Goal: Task Accomplishment & Management: Complete application form

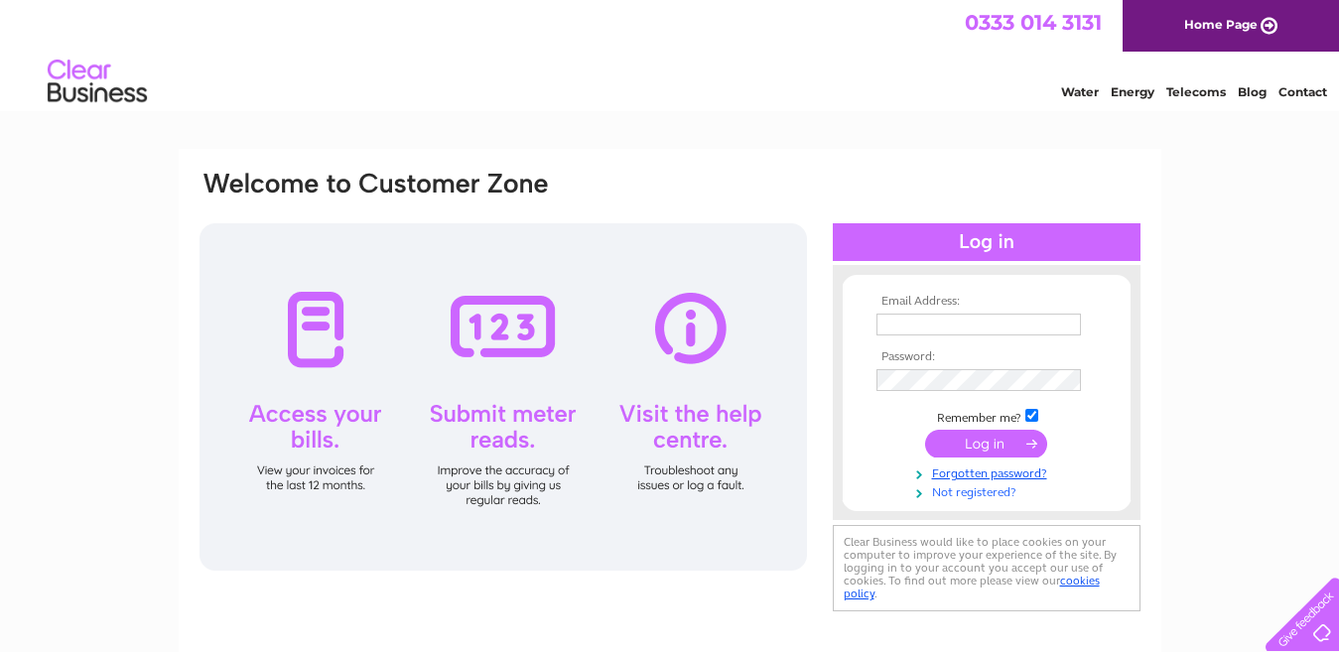
click at [950, 490] on link "Not registered?" at bounding box center [989, 491] width 225 height 19
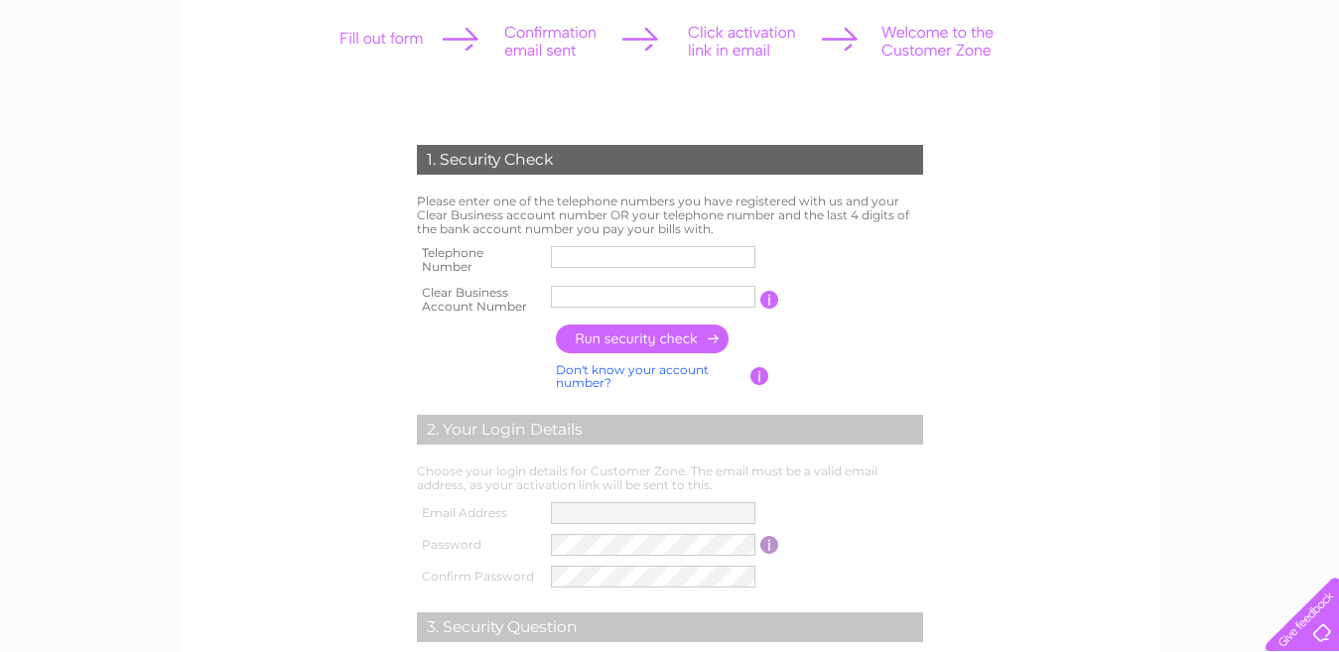
scroll to position [278, 0]
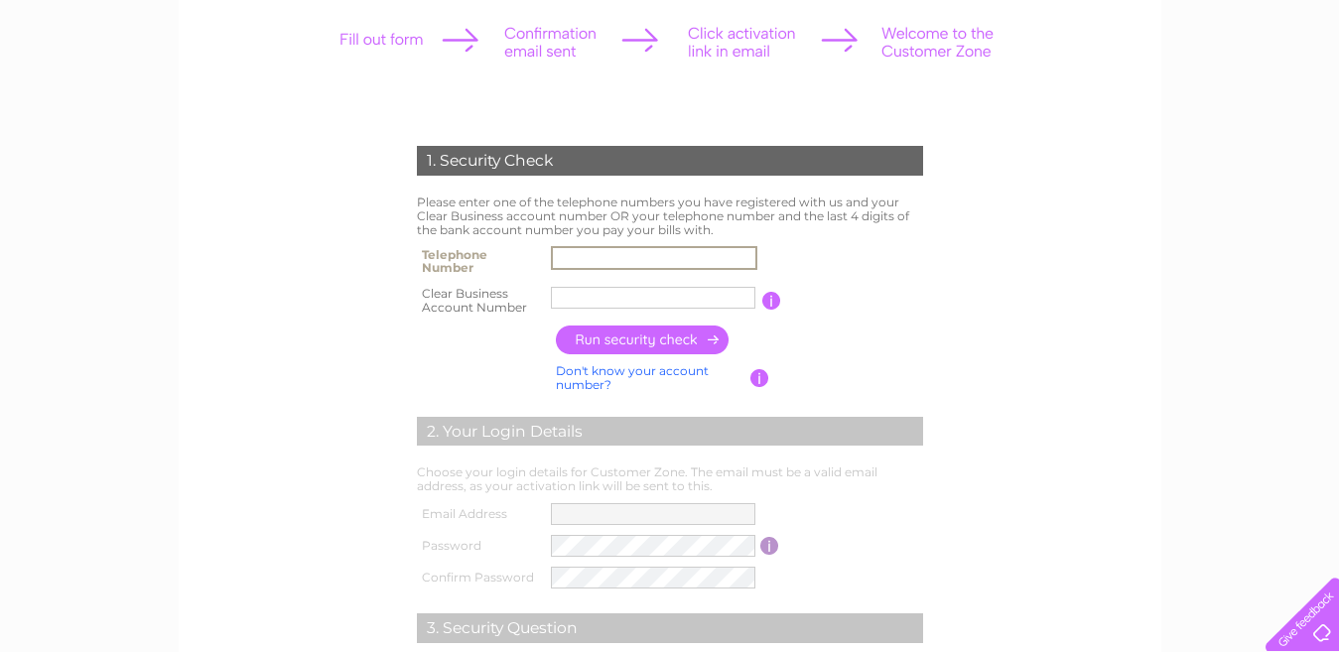
click at [718, 257] on input "text" at bounding box center [654, 258] width 206 height 24
type input "01745870221"
click at [765, 299] on input "button" at bounding box center [769, 301] width 19 height 18
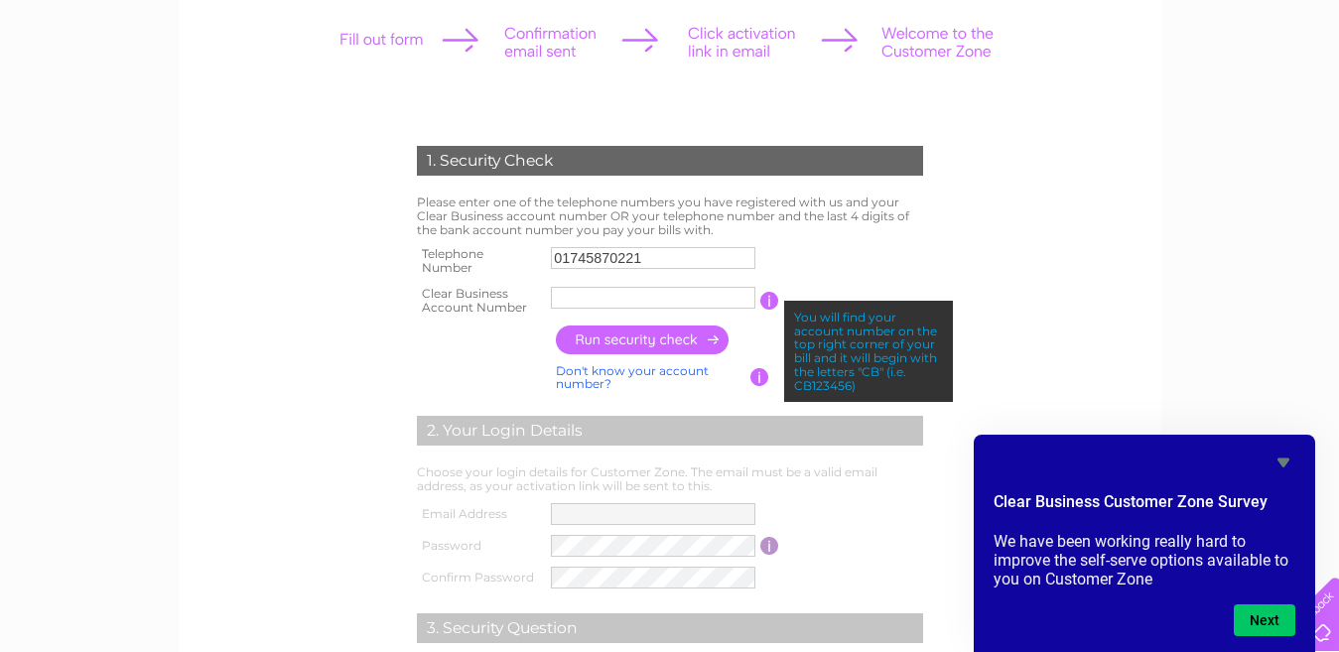
click at [756, 376] on input "button" at bounding box center [760, 377] width 19 height 18
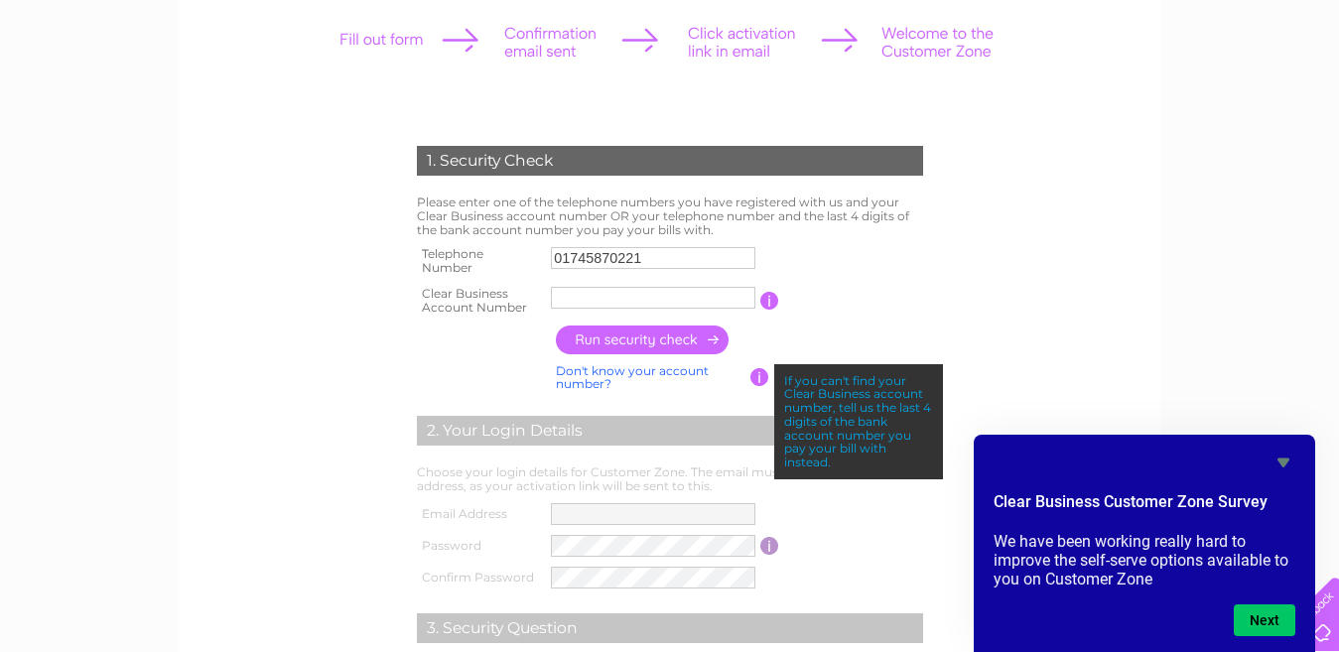
click at [1066, 254] on form "1. Security Check Please enter one of the telephone numbers you have registered…" at bounding box center [670, 477] width 945 height 743
